Goal: Task Accomplishment & Management: Use online tool/utility

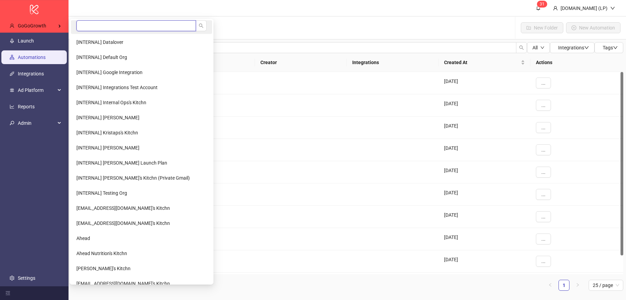
click at [113, 29] on input "search" at bounding box center [136, 25] width 120 height 11
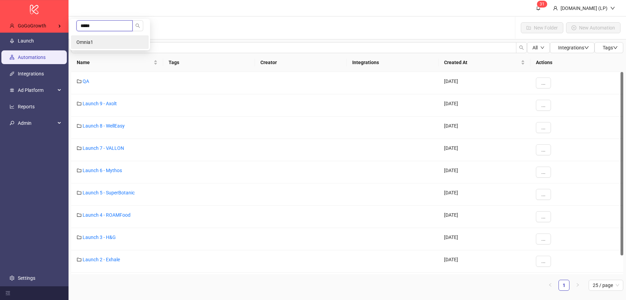
type input "*****"
click at [128, 39] on li "Omnia1" at bounding box center [110, 42] width 78 height 14
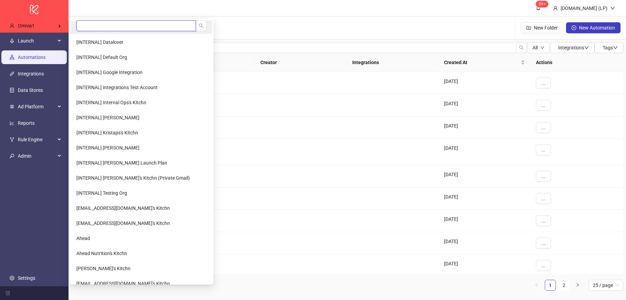
click at [96, 27] on input "search" at bounding box center [136, 25] width 120 height 11
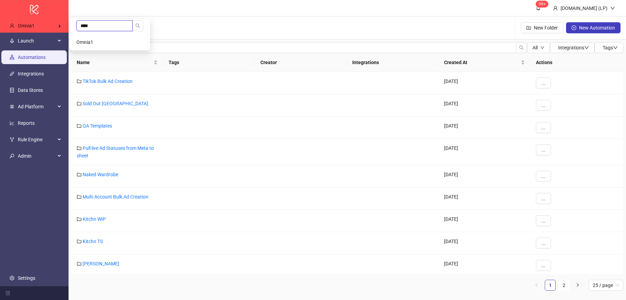
type input "****"
click at [109, 36] on li "Omnia1" at bounding box center [110, 42] width 78 height 14
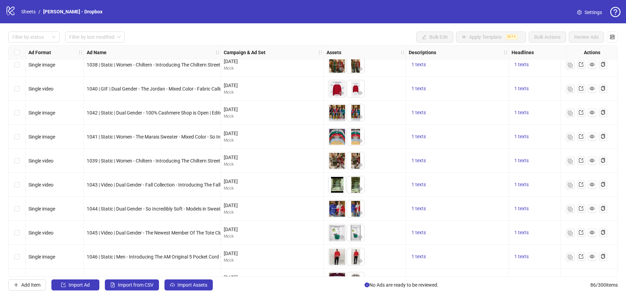
scroll to position [1849, 0]
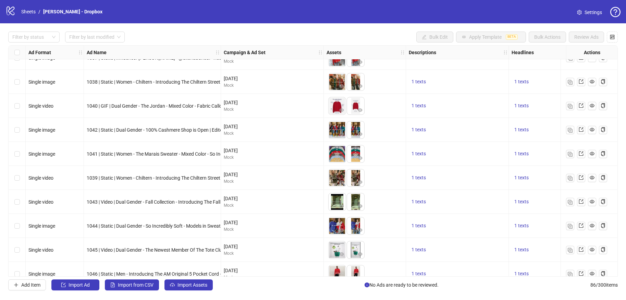
scroll to position [1849, 0]
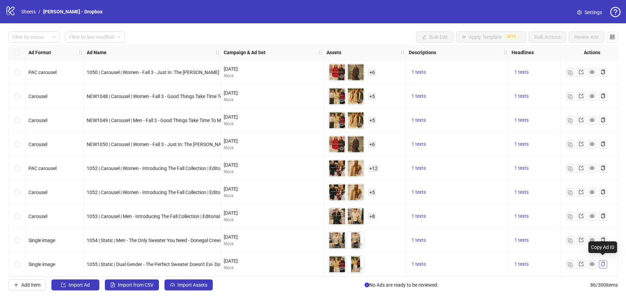
click at [606, 260] on button "button" at bounding box center [603, 264] width 8 height 8
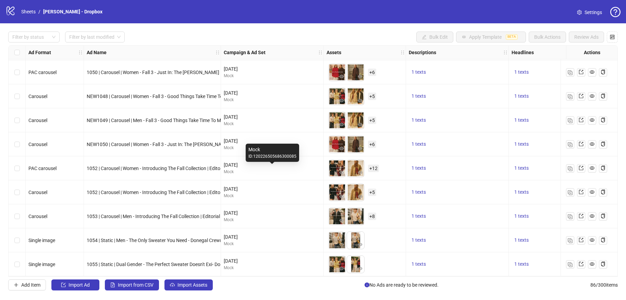
click at [298, 169] on div "Mock" at bounding box center [272, 172] width 97 height 7
click at [601, 166] on icon "copy" at bounding box center [603, 168] width 5 height 5
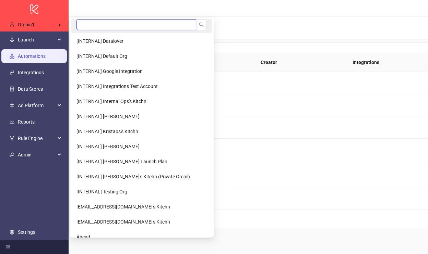
click at [83, 24] on input "search" at bounding box center [136, 24] width 120 height 11
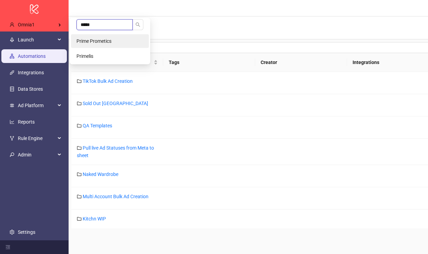
type input "*****"
click at [89, 35] on li "Prime Prometics" at bounding box center [110, 41] width 78 height 14
click at [98, 21] on input "*****" at bounding box center [104, 24] width 56 height 11
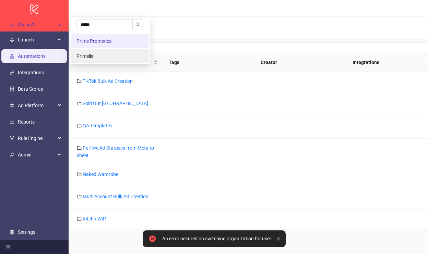
click at [96, 51] on li "Primelis" at bounding box center [110, 56] width 78 height 14
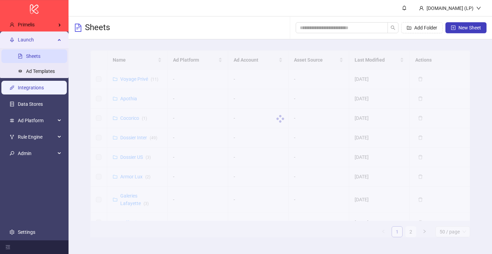
click at [43, 87] on link "Integrations" at bounding box center [31, 87] width 26 height 5
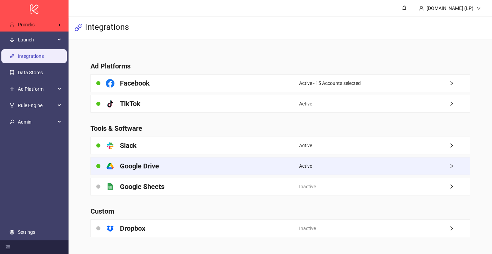
click at [167, 172] on div "platform/google_drive Google Drive" at bounding box center [195, 166] width 209 height 17
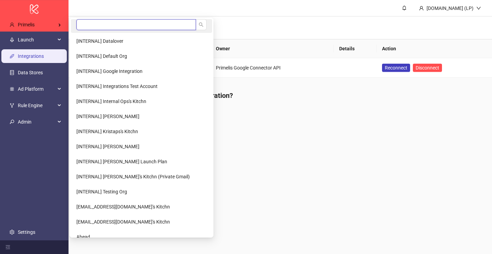
click at [102, 27] on input "search" at bounding box center [136, 24] width 120 height 11
drag, startPoint x: 110, startPoint y: 35, endPoint x: 98, endPoint y: 25, distance: 14.6
click at [98, 25] on ul "[INTERNAL] Datalover [INTERNAL] Default Org [INTERNAL] Google Integration [INTE…" at bounding box center [142, 128] width 144 height 220
click at [98, 25] on input "search" at bounding box center [136, 24] width 120 height 11
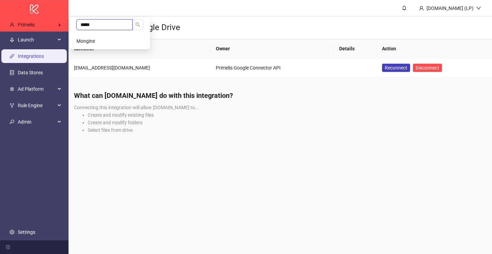
type input "*****"
click at [94, 38] on li "Mongine" at bounding box center [110, 41] width 78 height 14
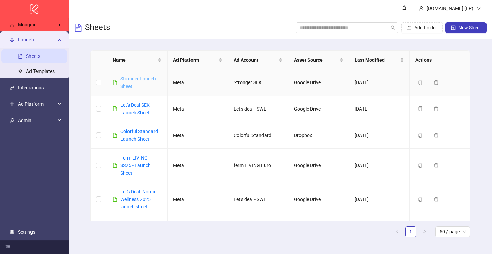
click at [133, 80] on link "Stronger Launch Sheet" at bounding box center [138, 82] width 36 height 13
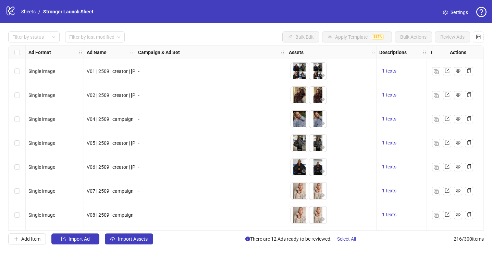
scroll to position [1, 2]
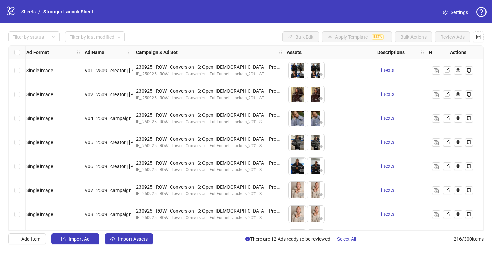
click at [15, 15] on icon "logo/logo-mobile" at bounding box center [10, 10] width 10 height 10
click at [39, 14] on li "/" at bounding box center [39, 12] width 2 height 8
click at [30, 14] on link "Sheets" at bounding box center [28, 12] width 17 height 8
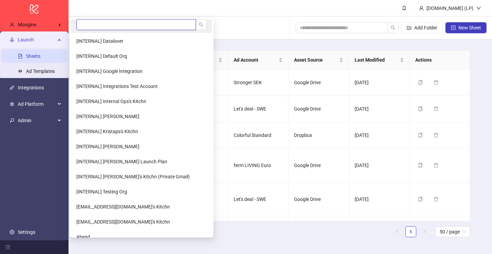
click at [104, 23] on input "search" at bounding box center [136, 24] width 120 height 11
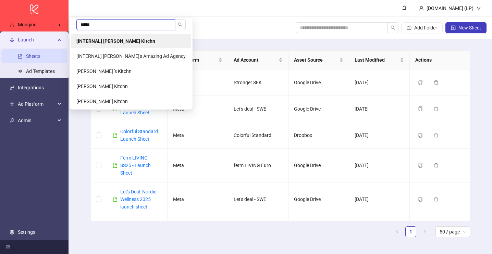
type input "*****"
click at [101, 35] on li "[INTERNAL] Laura Pineda's Kitchn" at bounding box center [131, 41] width 120 height 14
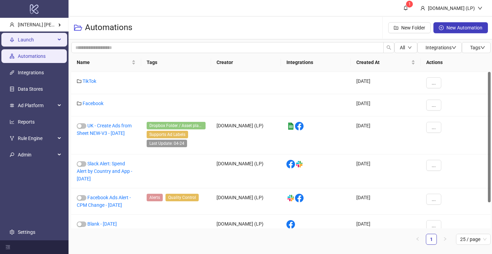
click at [30, 45] on span "Launch" at bounding box center [37, 40] width 38 height 14
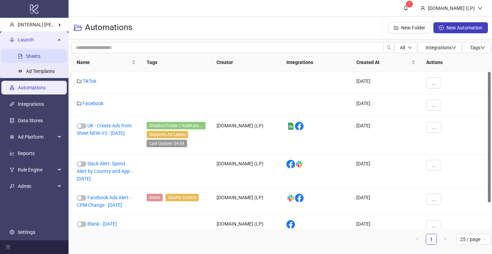
click at [34, 57] on link "Sheets" at bounding box center [33, 55] width 14 height 5
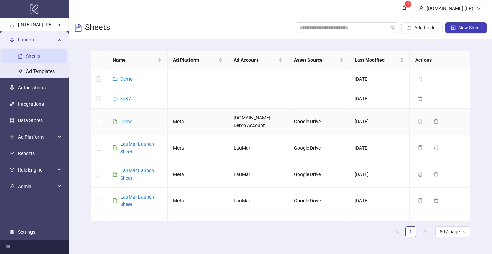
click at [124, 121] on link "Demo" at bounding box center [126, 121] width 12 height 5
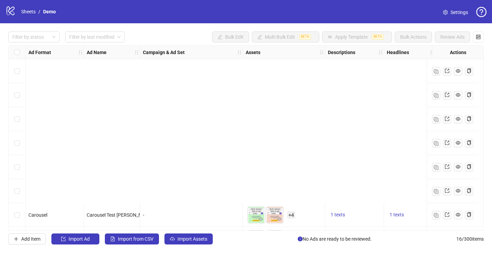
scroll to position [215, 0]
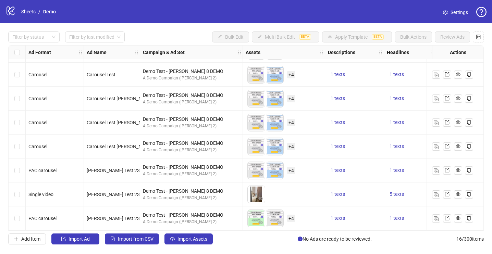
click at [20, 217] on div "Select row 16" at bounding box center [17, 219] width 17 height 24
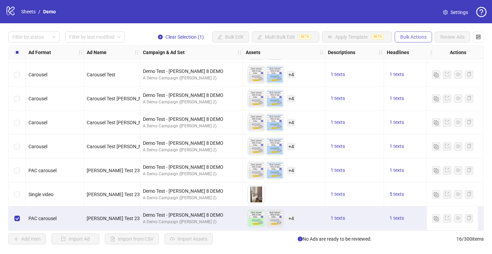
click at [403, 34] on span "Bulk Actions" at bounding box center [413, 36] width 26 height 5
click at [412, 73] on span "Duplicate with assets" at bounding box center [423, 73] width 47 height 8
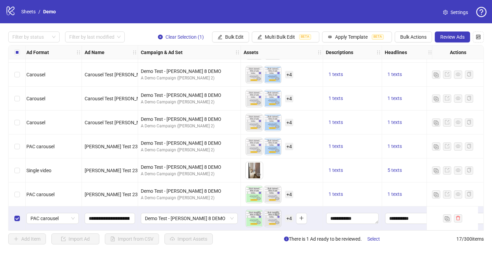
scroll to position [239, 0]
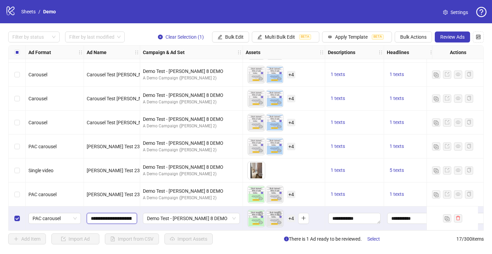
click at [119, 216] on input "**********" at bounding box center [111, 219] width 41 height 8
type input "**********"
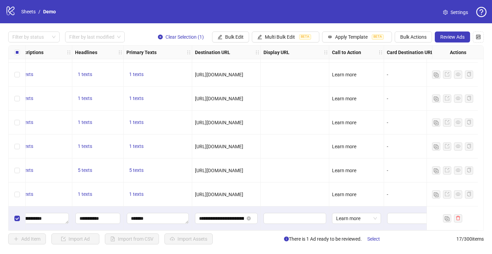
scroll to position [239, 310]
click at [449, 12] on link "Settings" at bounding box center [456, 12] width 36 height 11
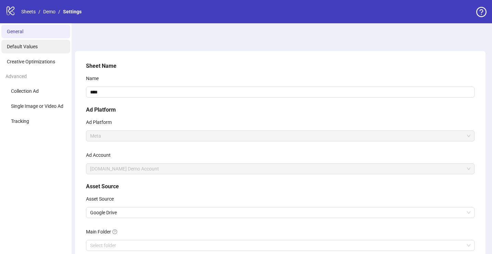
click at [26, 47] on span "Default Values" at bounding box center [22, 46] width 31 height 5
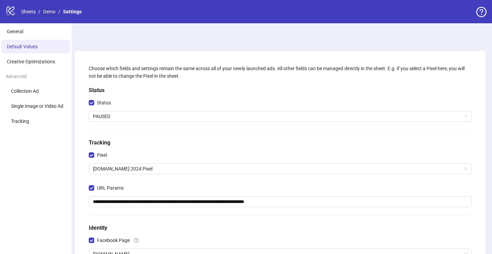
click at [44, 13] on link "Demo" at bounding box center [49, 12] width 15 height 8
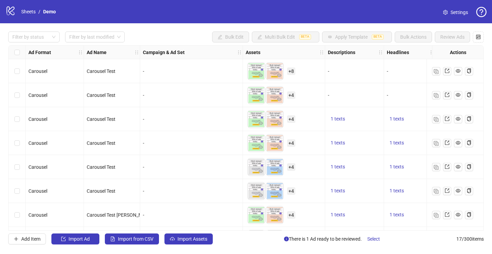
scroll to position [239, 0]
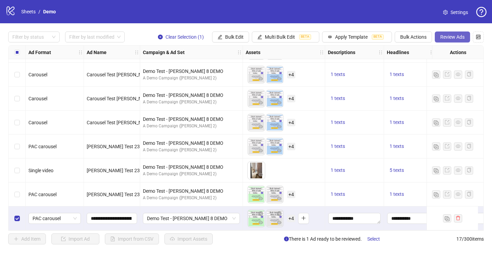
click at [456, 37] on span "Review Ads" at bounding box center [452, 36] width 24 height 5
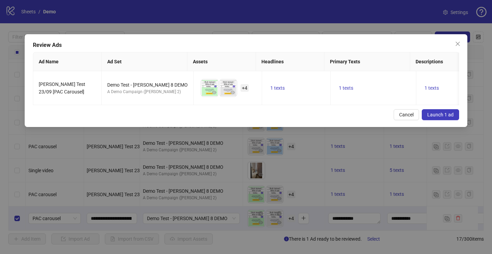
click at [432, 115] on span "Launch 1 ad" at bounding box center [440, 114] width 26 height 5
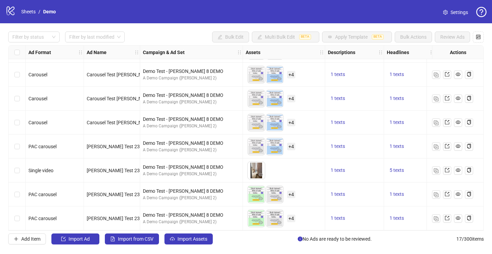
click at [14, 218] on div "Select row 17" at bounding box center [17, 219] width 17 height 24
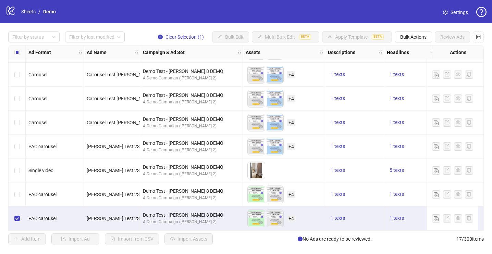
click at [20, 218] on div "Select row 17" at bounding box center [17, 219] width 17 height 24
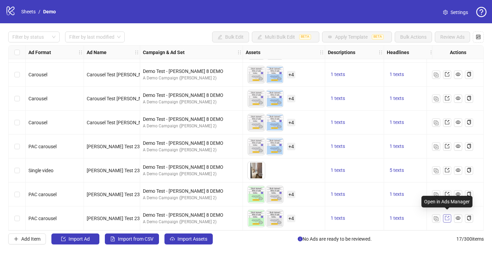
click at [446, 216] on icon "export" at bounding box center [447, 218] width 5 height 5
click at [456, 216] on icon "eye" at bounding box center [458, 218] width 5 height 5
click at [291, 216] on span "+ 4" at bounding box center [291, 219] width 8 height 8
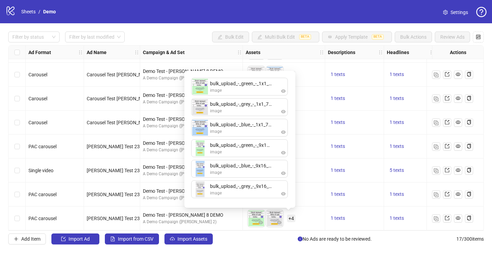
click at [291, 216] on span "+ 4" at bounding box center [291, 219] width 8 height 8
